Goal: Answer question/provide support: Share knowledge or assist other users

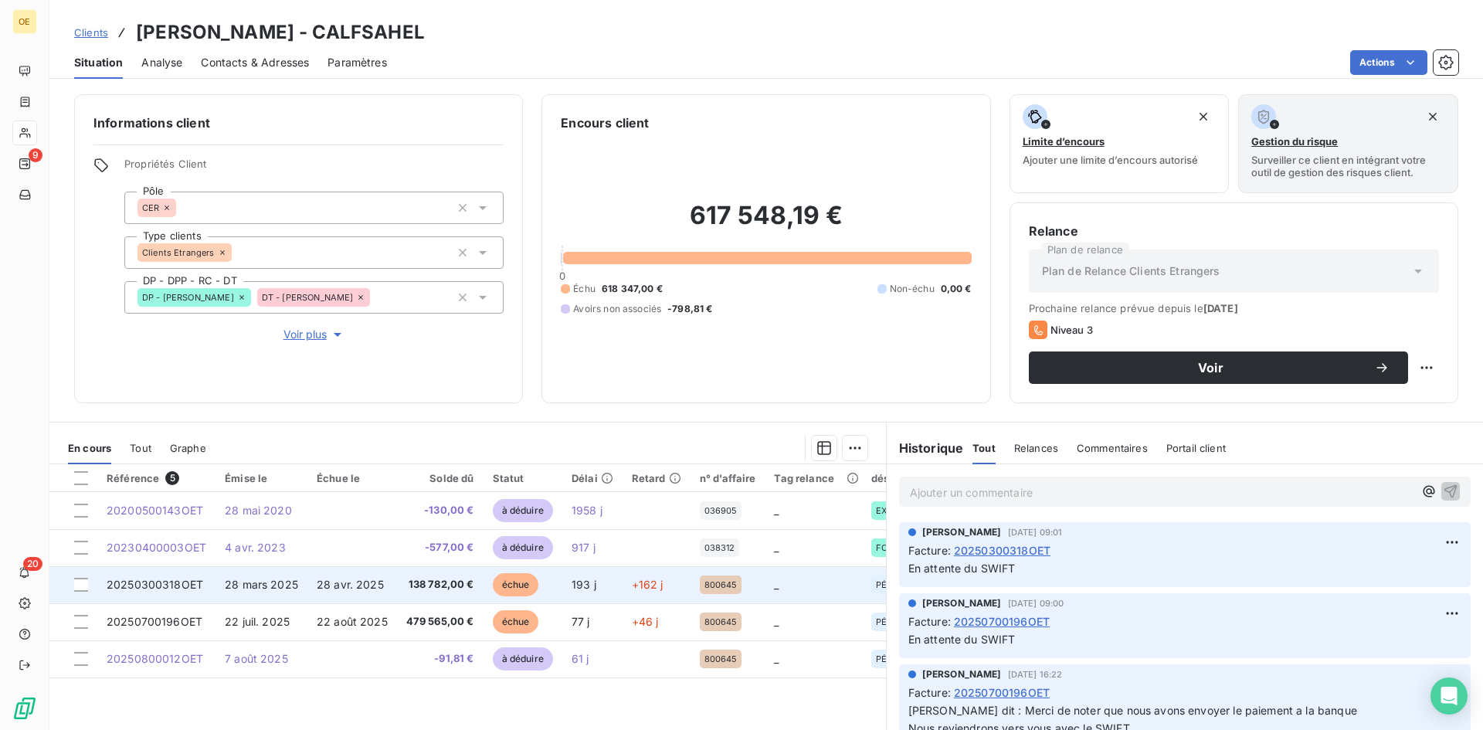
click at [507, 584] on span "échue" at bounding box center [516, 584] width 46 height 23
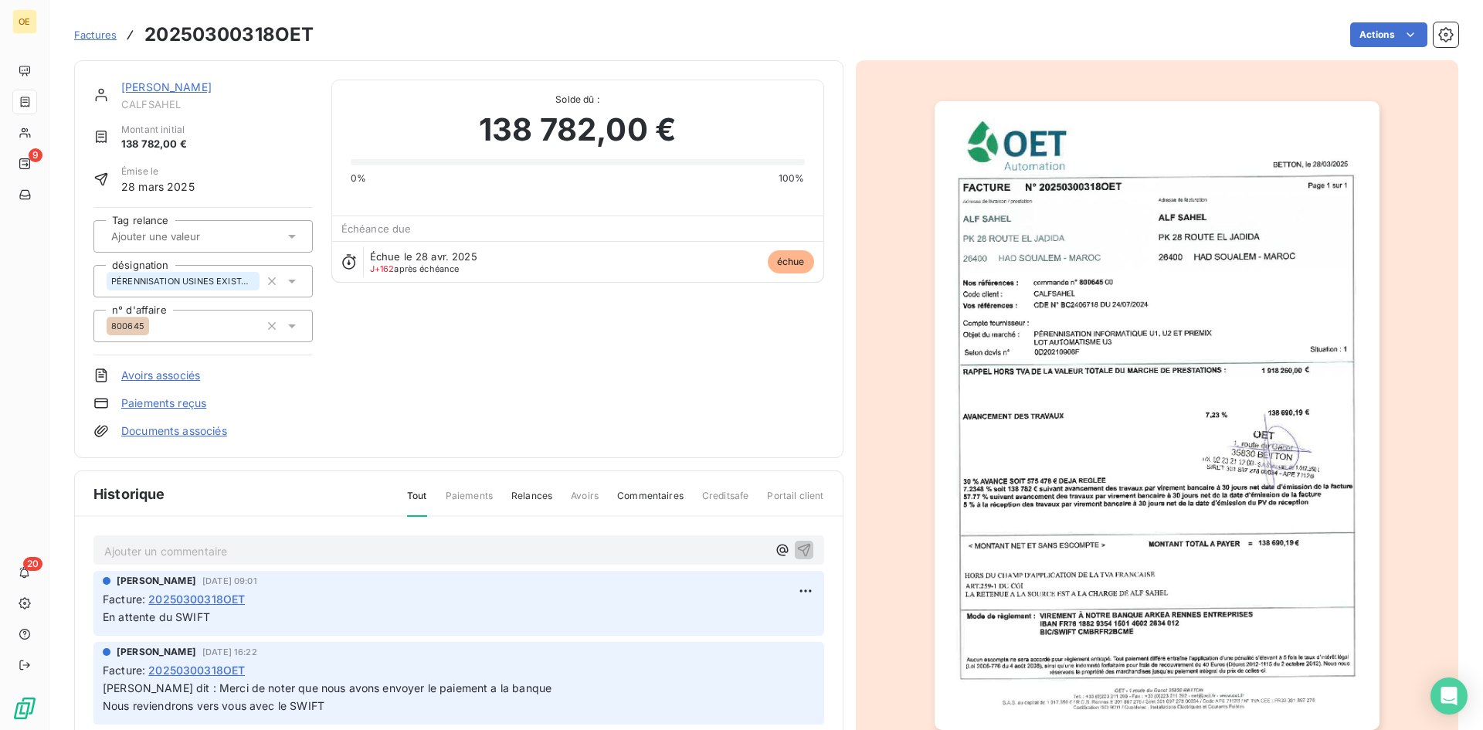
click at [141, 544] on p "Ajouter un commentaire ﻿" at bounding box center [435, 551] width 663 height 19
click at [124, 549] on p "Ajouter un commentaire ﻿" at bounding box center [435, 551] width 663 height 19
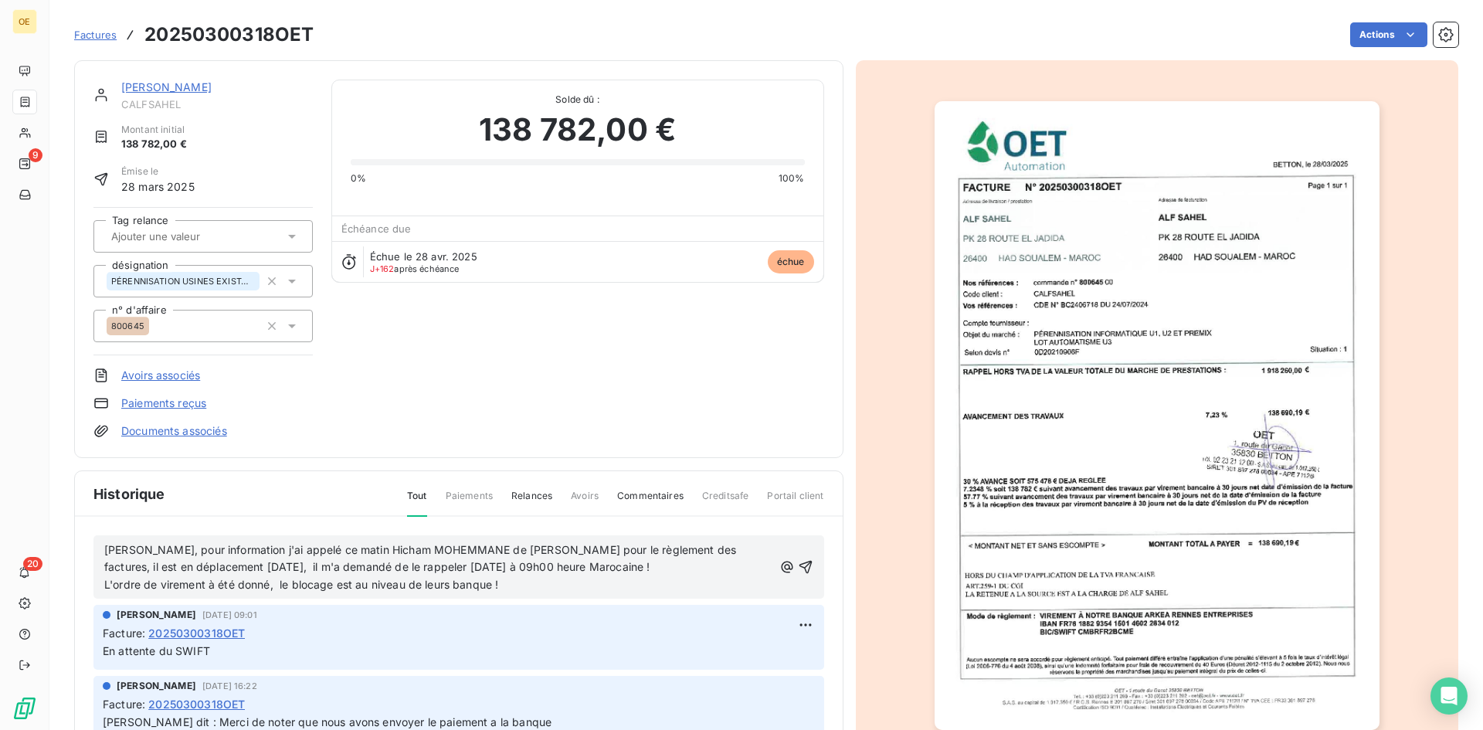
drag, startPoint x: 143, startPoint y: 552, endPoint x: 154, endPoint y: 567, distance: 18.2
click at [151, 565] on span "[PERSON_NAME], pour information j'ai appelé ce matin Hicham MOHEMMANE de [PERSO…" at bounding box center [421, 558] width 635 height 31
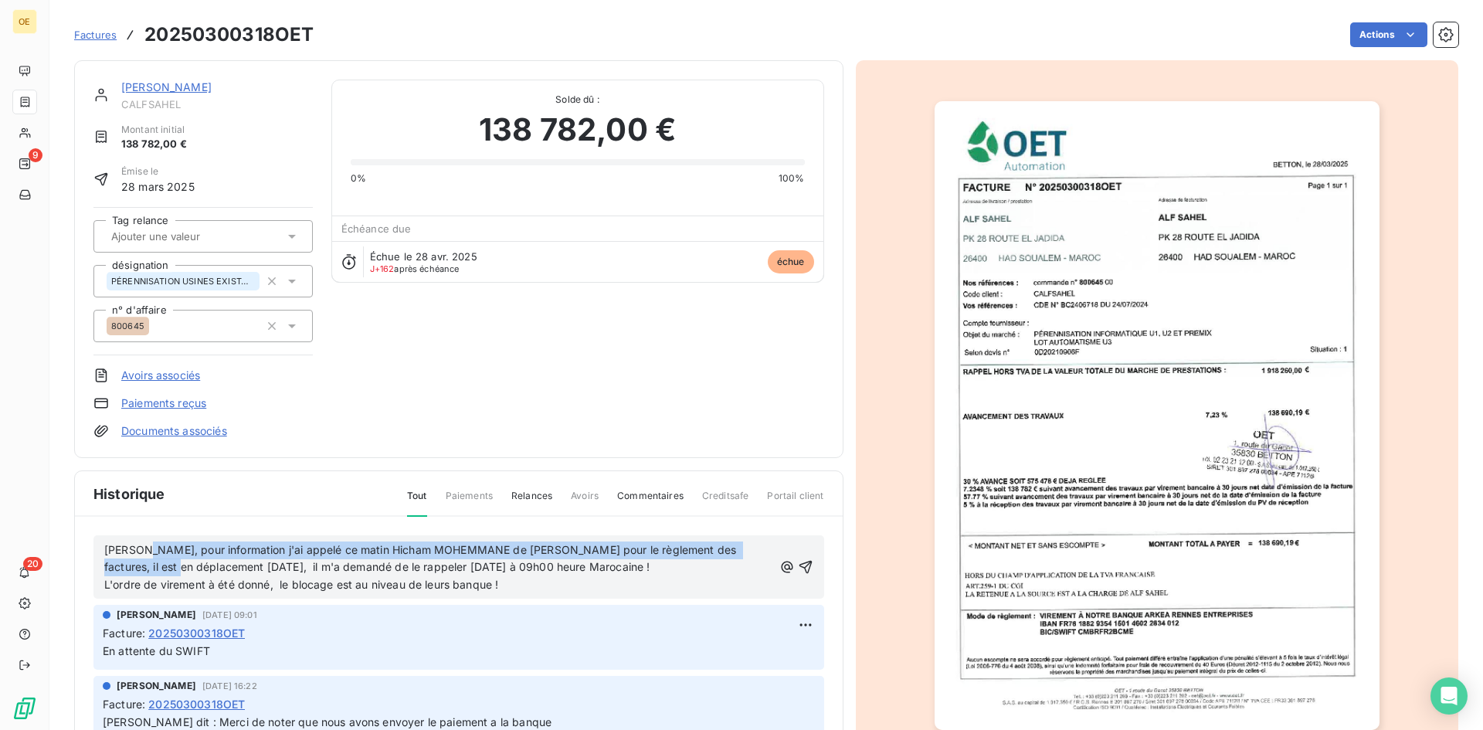
click at [148, 548] on span "[PERSON_NAME], pour information j'ai appelé ce matin Hicham MOHEMMANE de [PERSO…" at bounding box center [421, 558] width 635 height 31
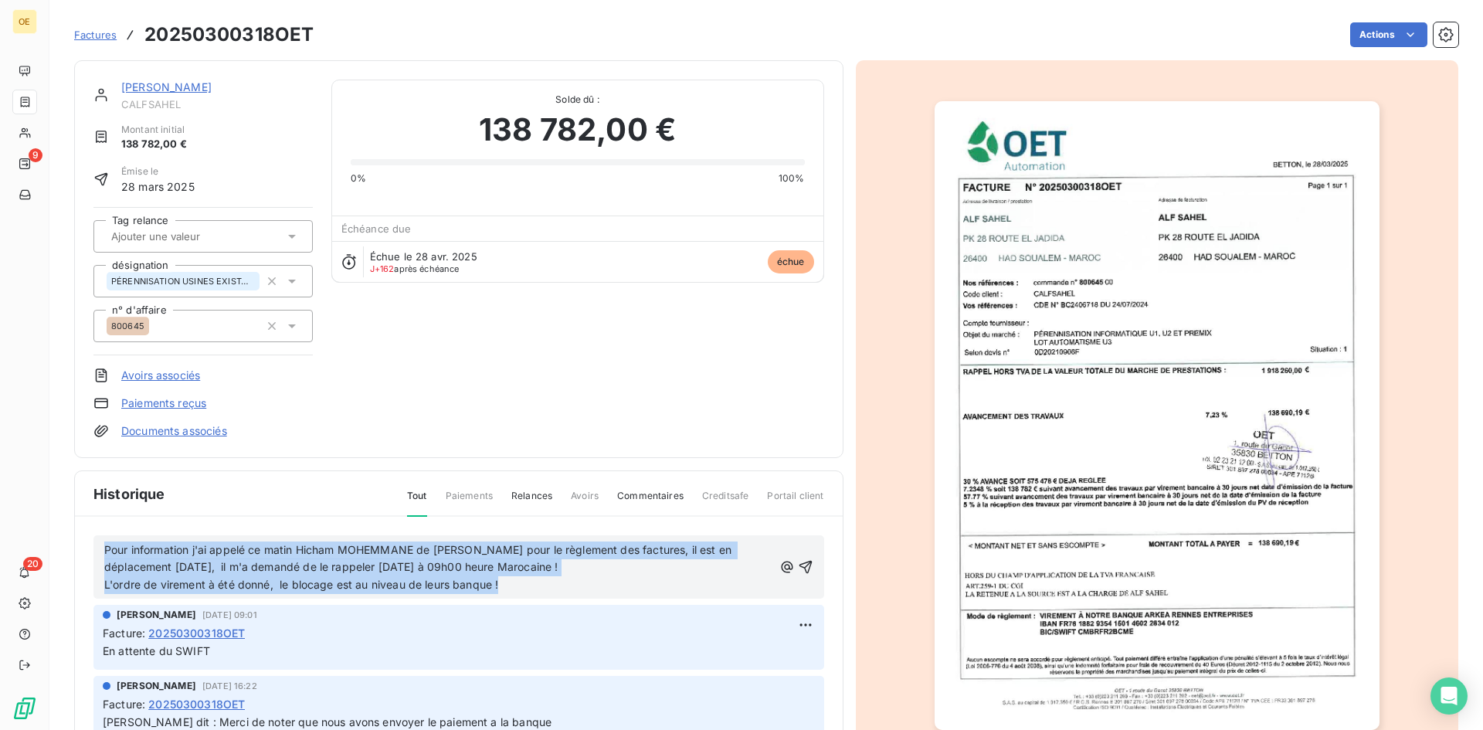
drag, startPoint x: 555, startPoint y: 589, endPoint x: 83, endPoint y: 540, distance: 475.4
click at [83, 540] on div "Pour information j'ai appelé ce matin Hicham MOHEMMANE de [PERSON_NAME] pour le…" at bounding box center [459, 696] width 768 height 358
copy div "Pour information j'ai appelé ce matin Hicham MOHEMMANE de [PERSON_NAME] pour le…"
click at [798, 558] on button "button" at bounding box center [805, 567] width 15 height 19
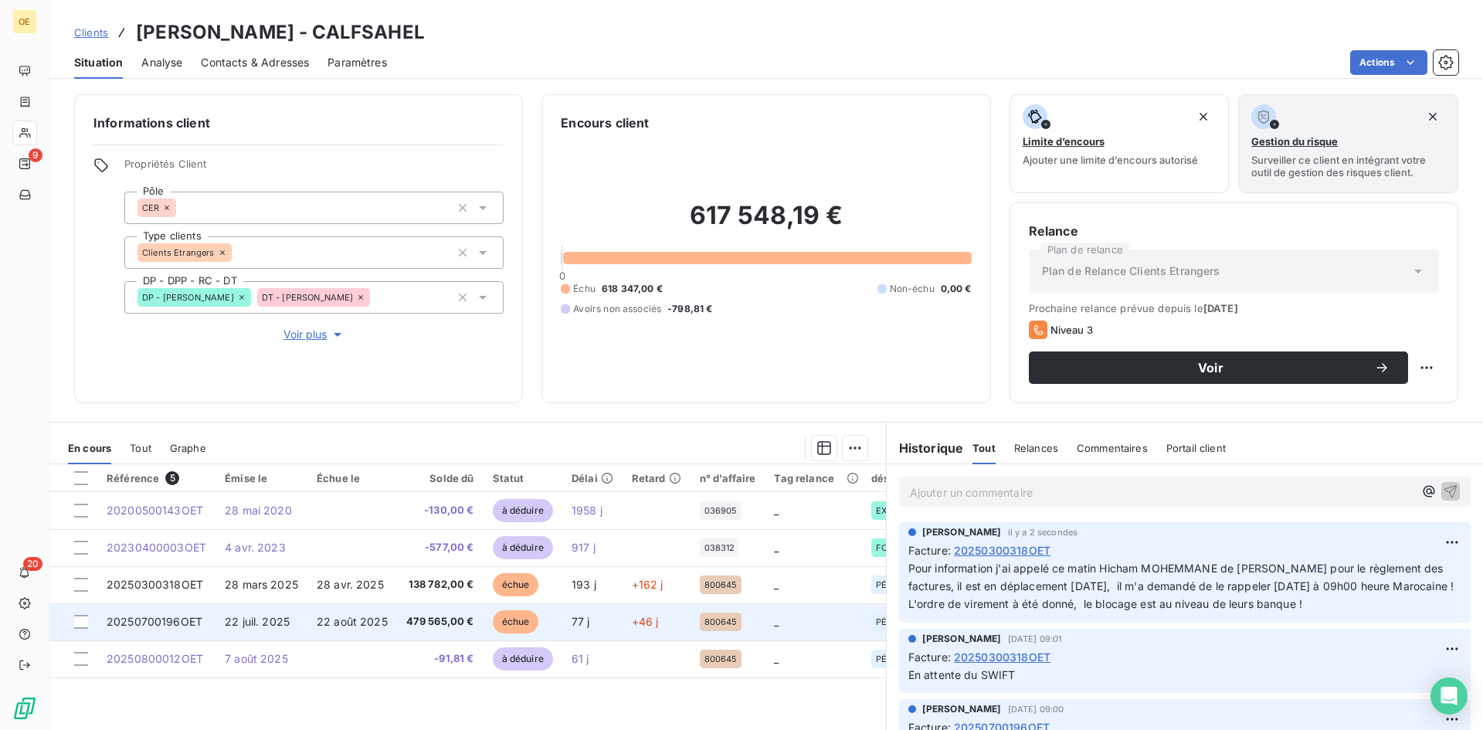
click at [185, 621] on span "20250700196OET" at bounding box center [155, 621] width 96 height 13
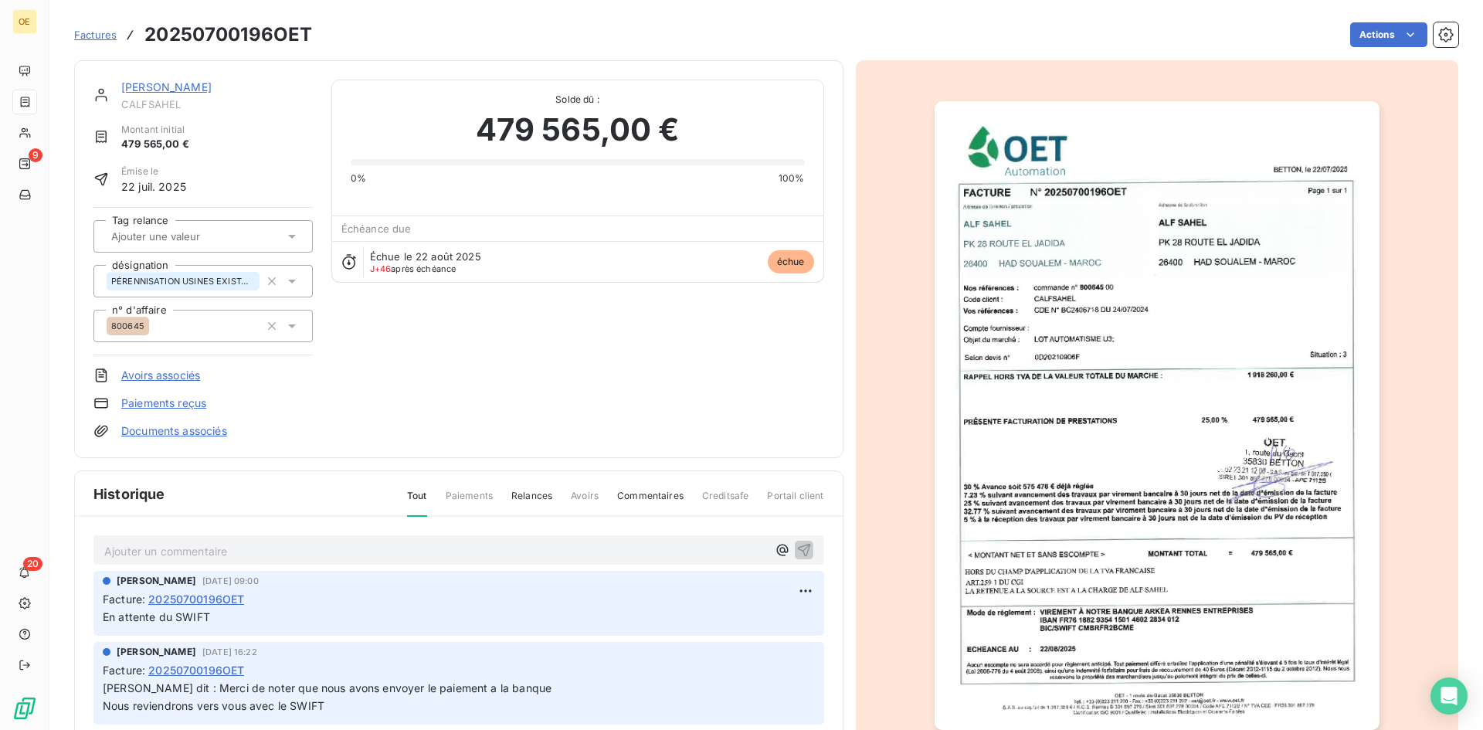
click at [178, 550] on p "Ajouter un commentaire ﻿" at bounding box center [435, 551] width 663 height 19
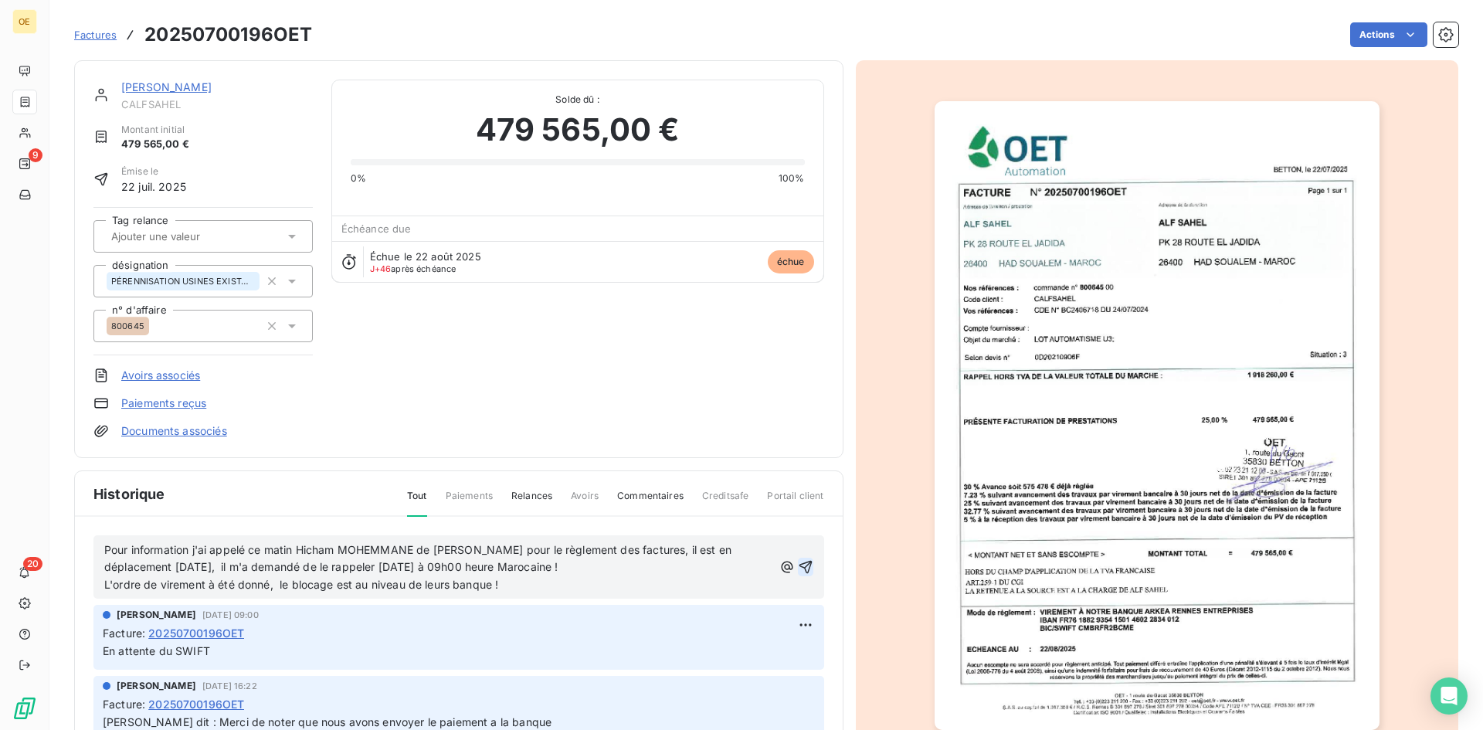
click at [798, 562] on icon "button" at bounding box center [805, 566] width 15 height 15
